Goal: Transaction & Acquisition: Book appointment/travel/reservation

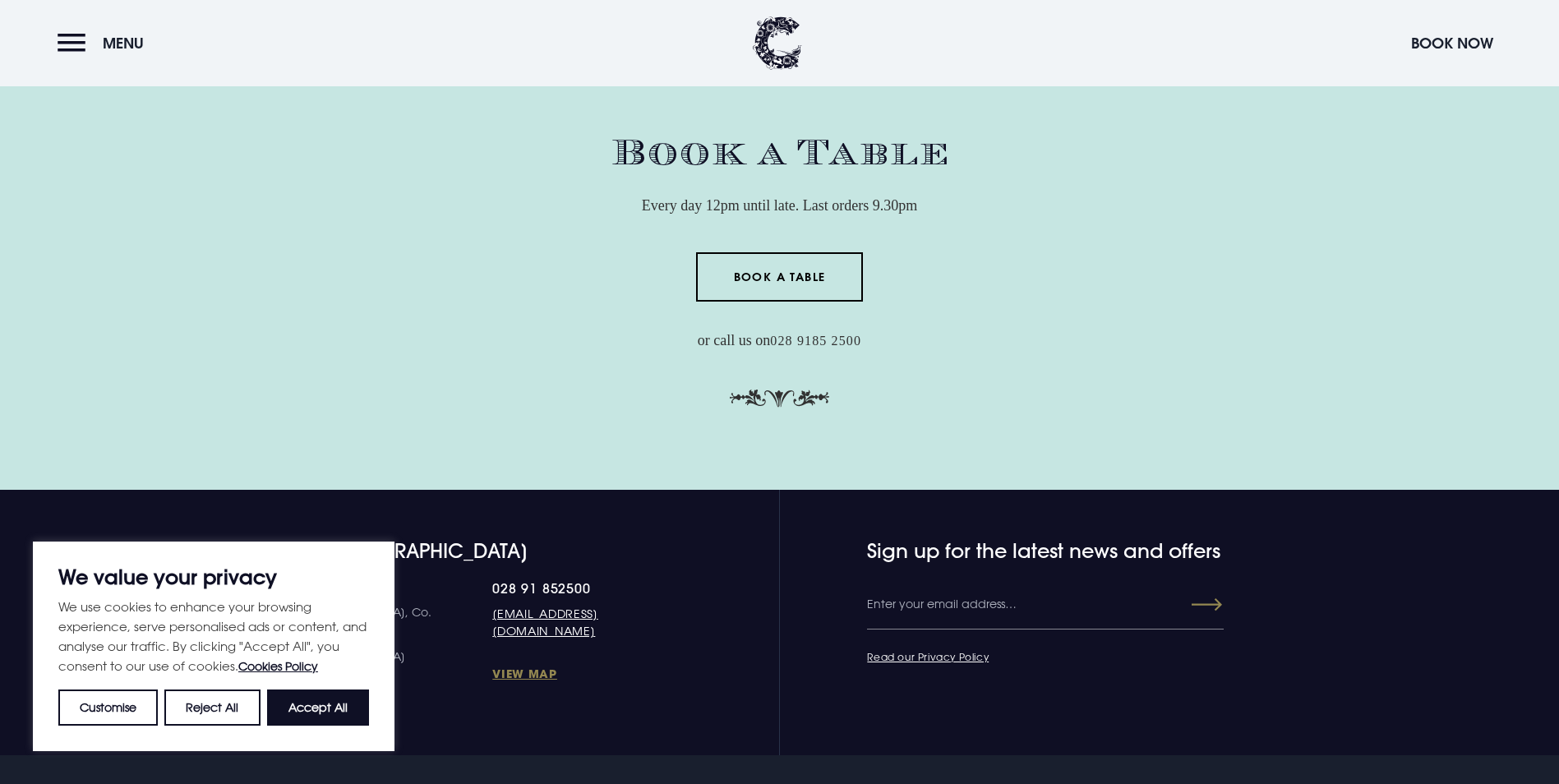
scroll to position [5264, 0]
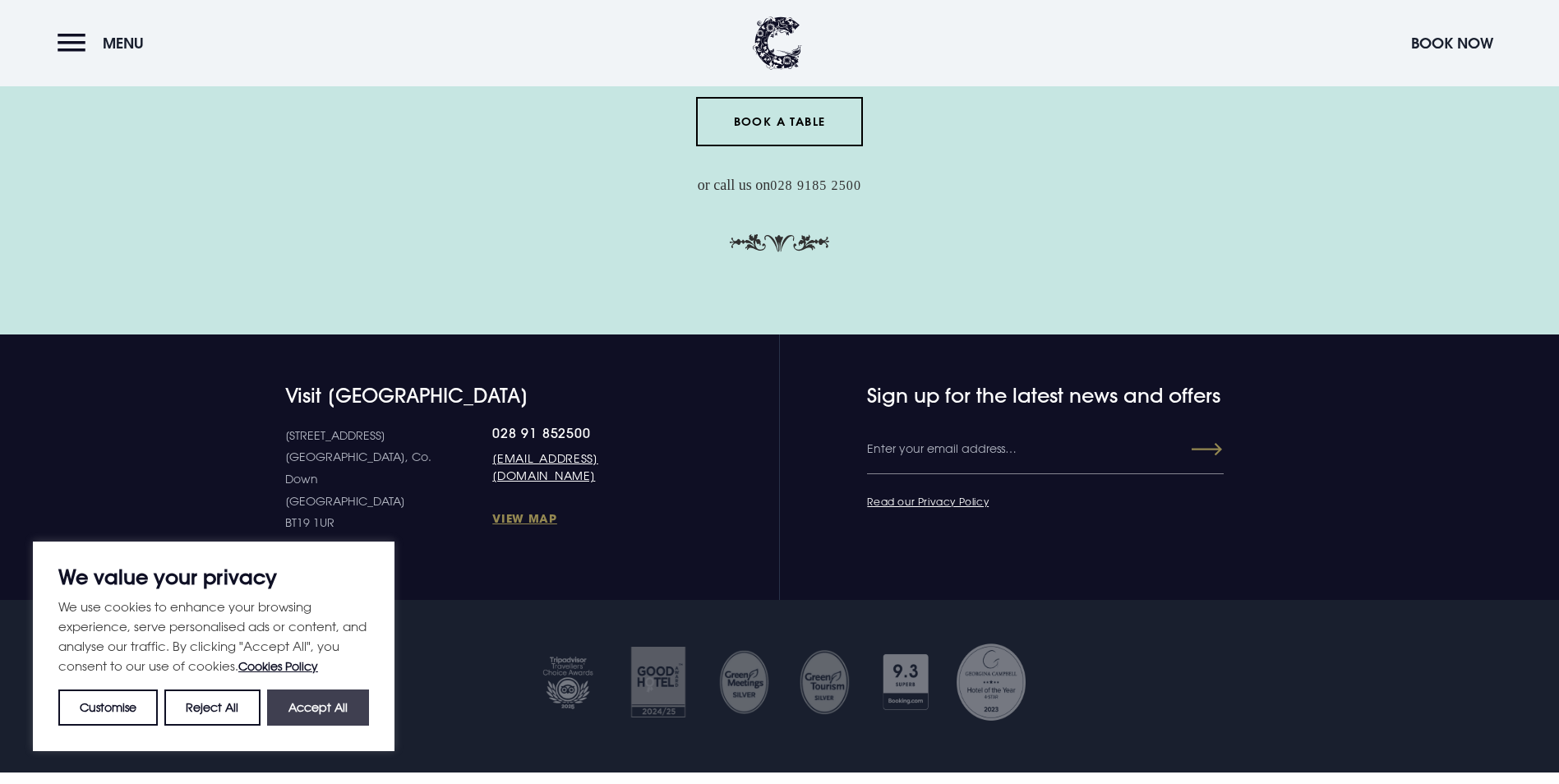
click at [329, 694] on button "Accept All" at bounding box center [318, 707] width 102 height 37
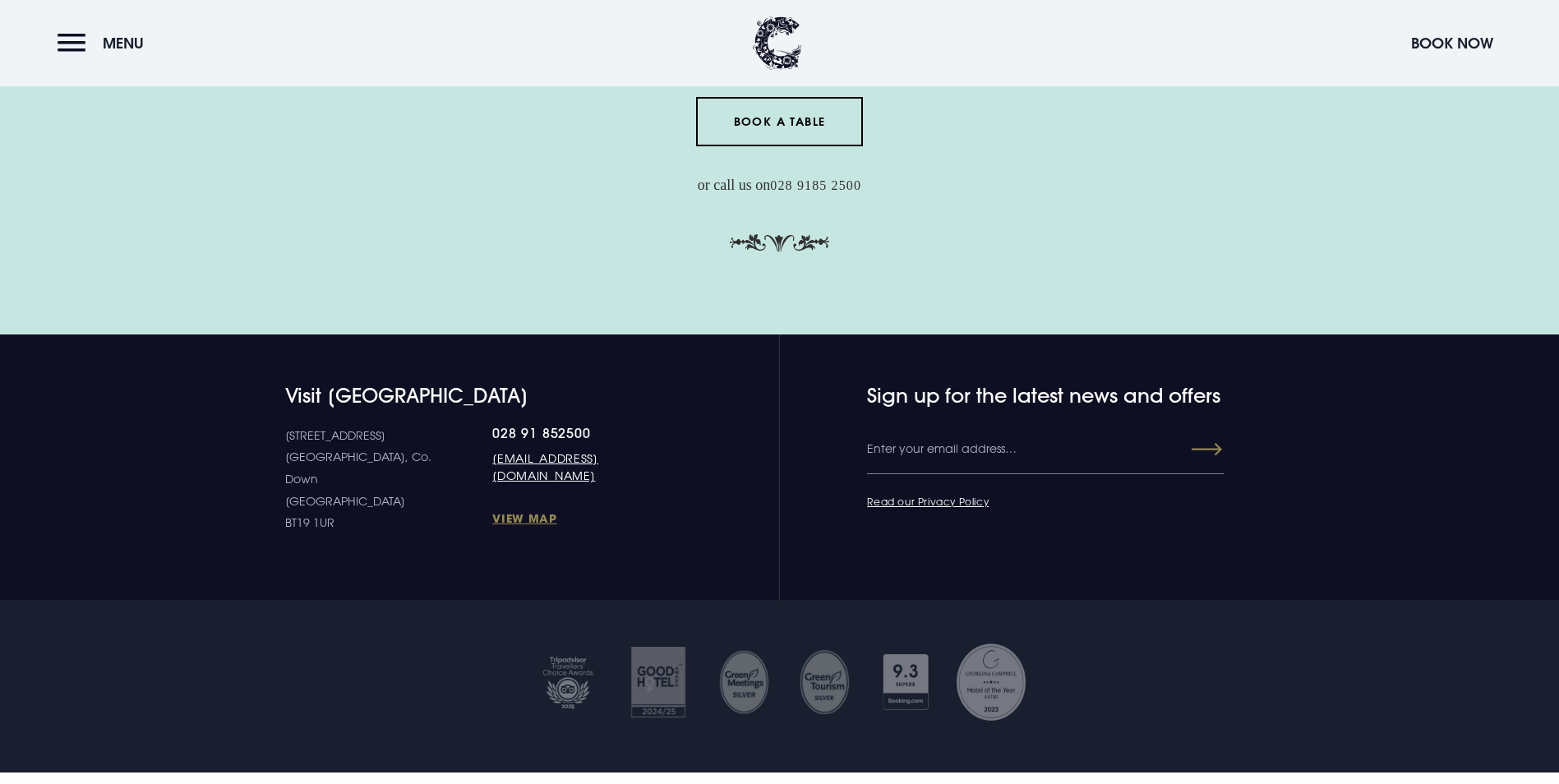
checkbox input "true"
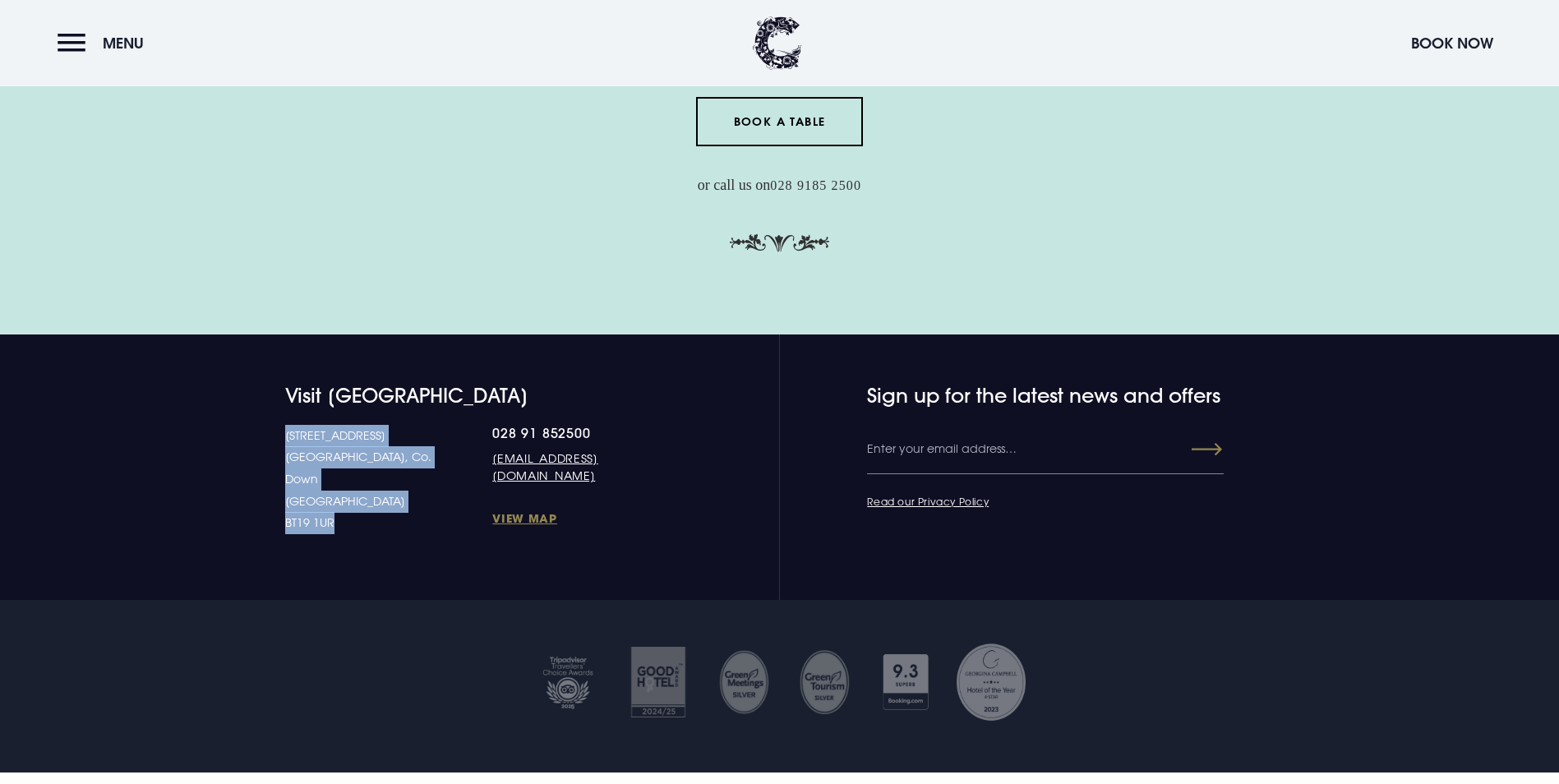
drag, startPoint x: 356, startPoint y: 379, endPoint x: 280, endPoint y: 308, distance: 104.0
click at [280, 384] on div "Visit [GEOGRAPHIC_DATA] [STREET_ADDRESS] Down [GEOGRAPHIC_DATA] BT19 1UR 028 91…" at bounding box center [440, 459] width 465 height 150
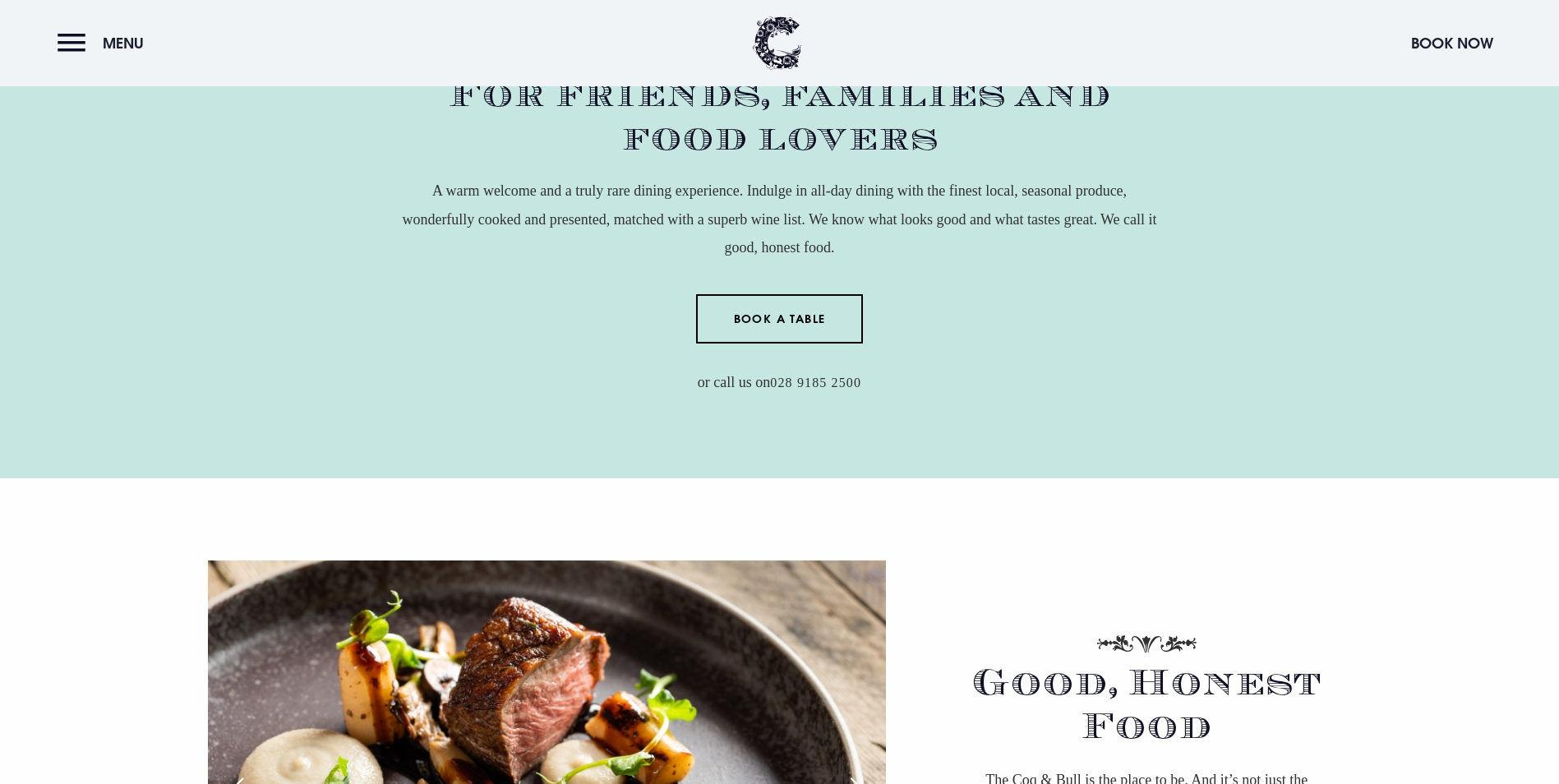
scroll to position [859, 0]
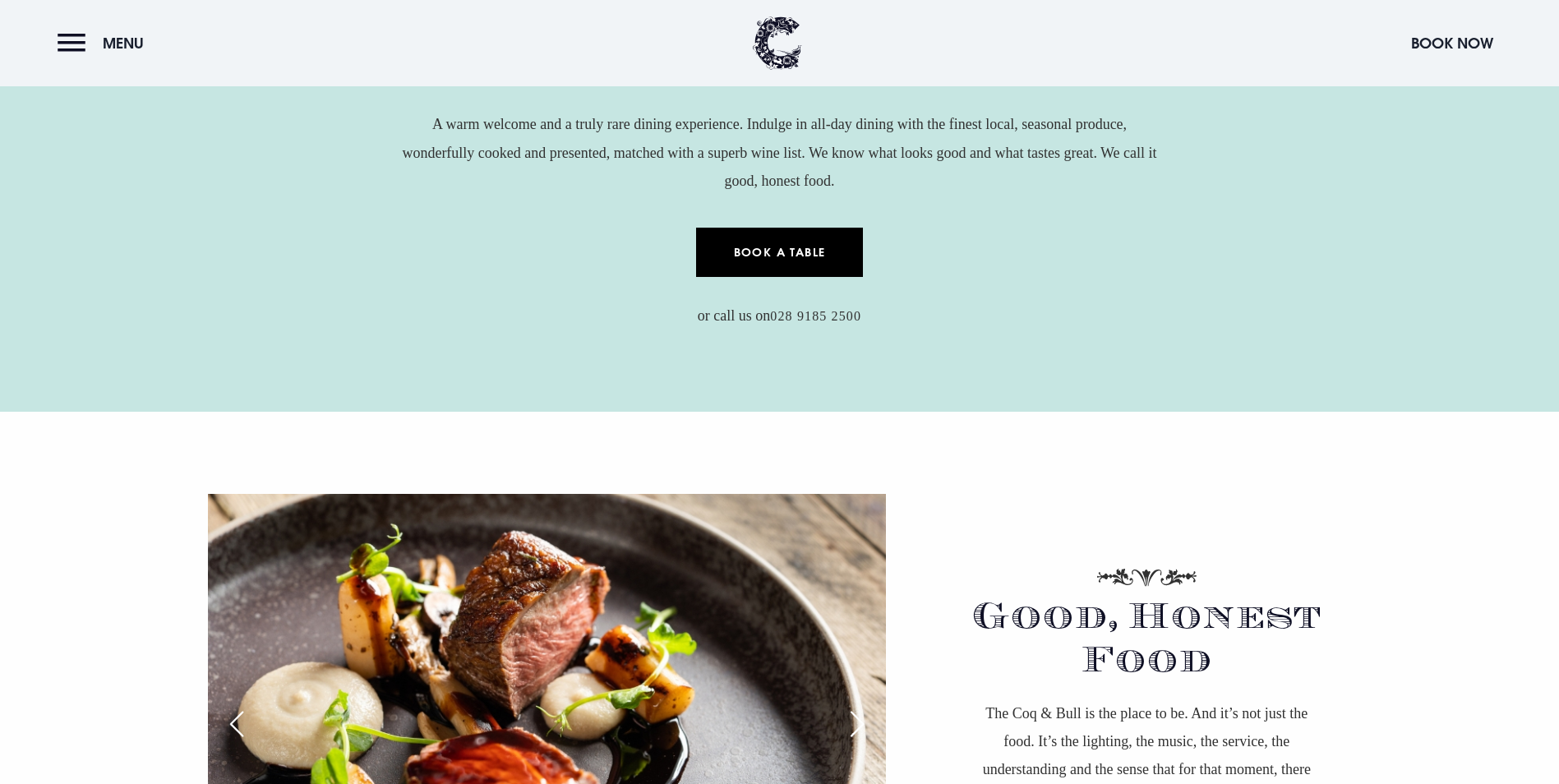
click at [829, 227] on link "Book a Table" at bounding box center [780, 252] width 167 height 49
